Goal: Learn about a topic: Learn about a topic

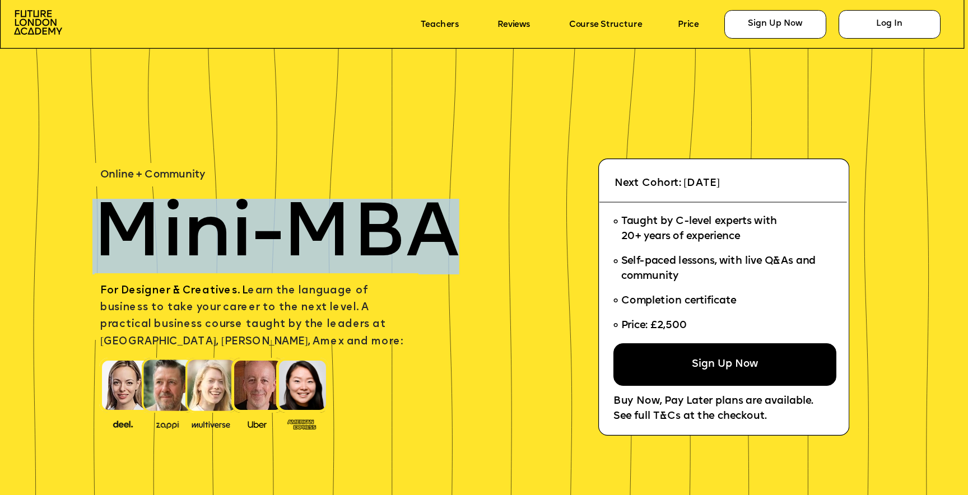
drag, startPoint x: 109, startPoint y: 231, endPoint x: 471, endPoint y: 231, distance: 362.4
click at [471, 231] on p "Mini-MBA" at bounding box center [331, 237] width 478 height 76
copy span "Mini-MBA"
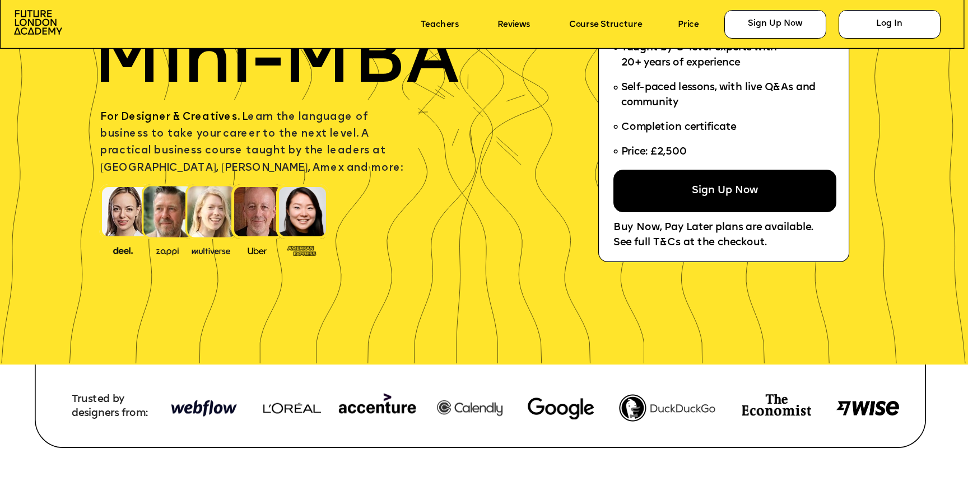
scroll to position [174, 0]
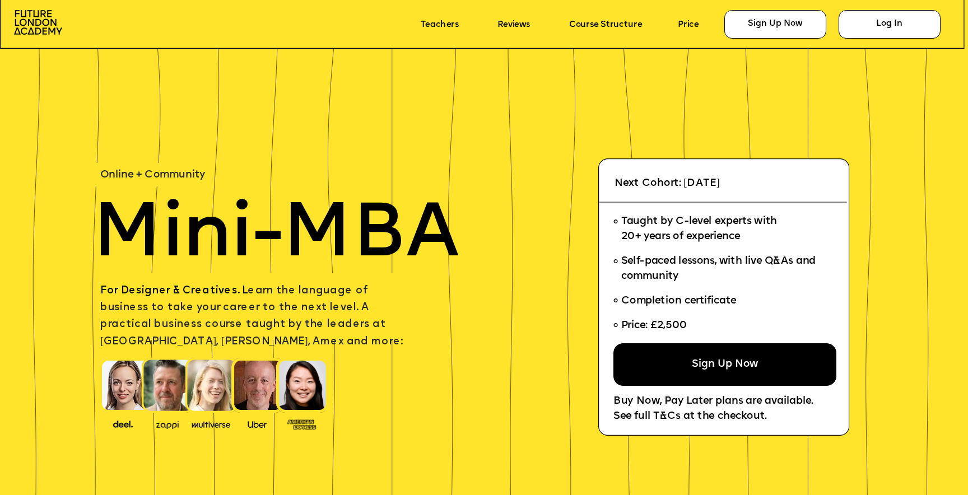
scroll to position [174, 0]
